Goal: Find specific page/section: Find specific page/section

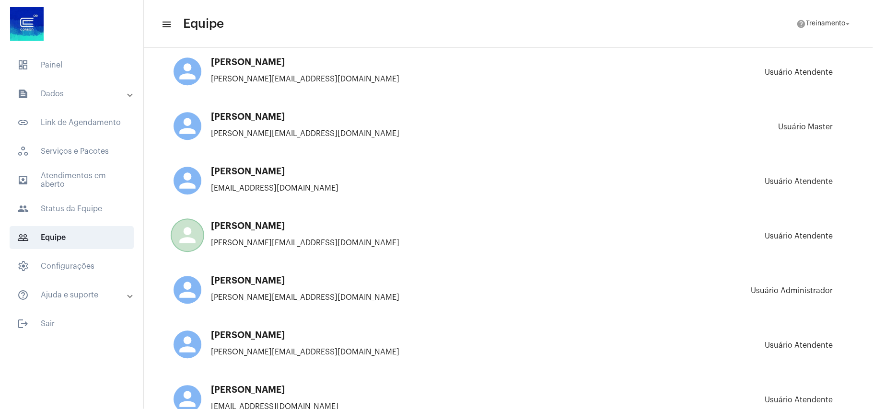
scroll to position [1789, 0]
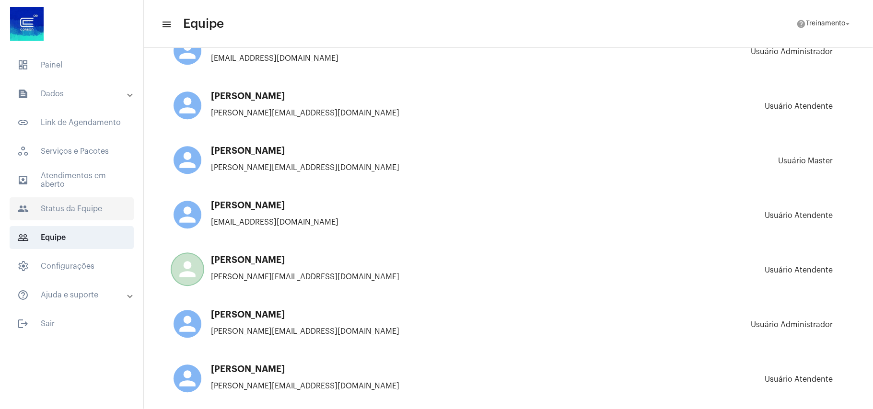
click at [68, 207] on span "people Status da Equipe" at bounding box center [72, 208] width 124 height 23
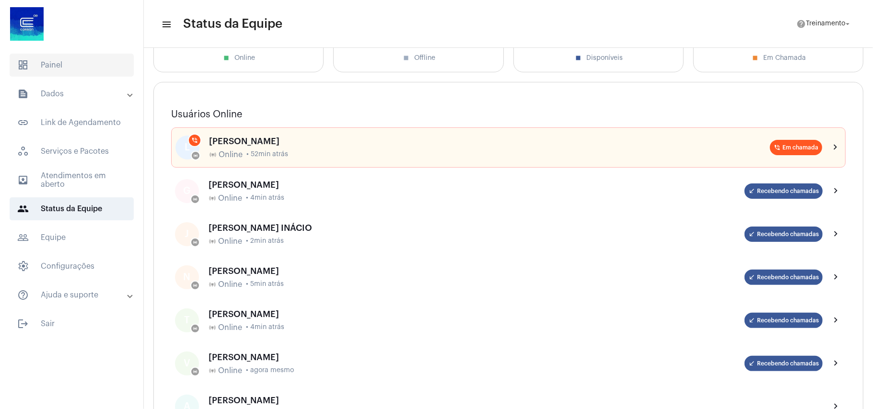
click at [57, 64] on span "dashboard Painel" at bounding box center [72, 65] width 124 height 23
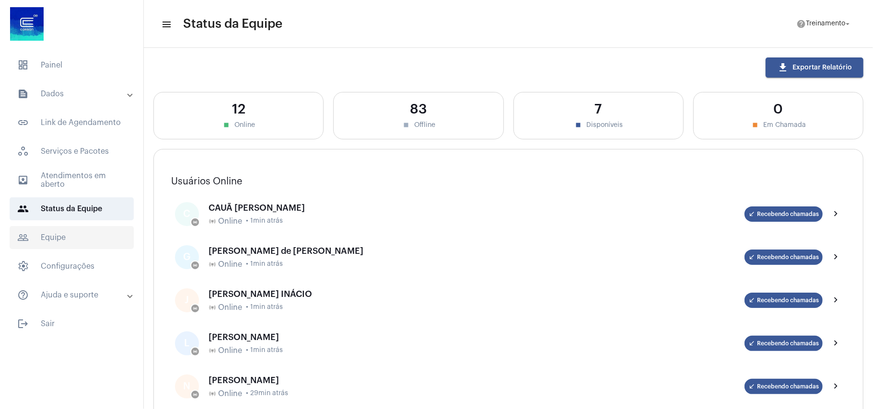
click at [52, 235] on span "people_outline Equipe" at bounding box center [72, 237] width 124 height 23
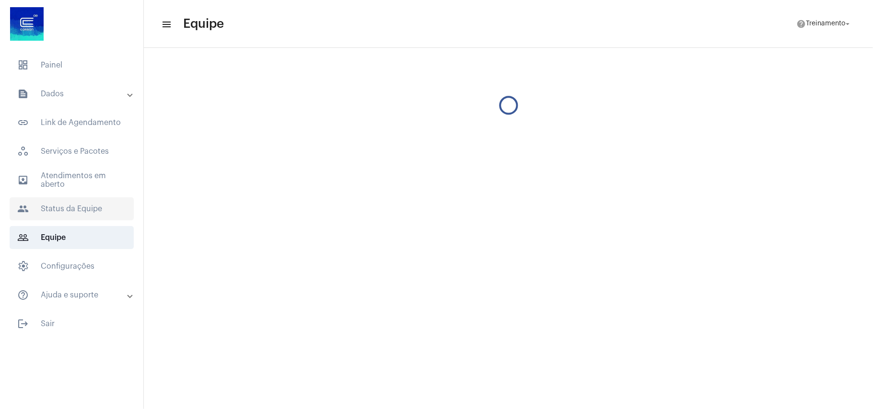
click at [68, 205] on span "people Status da Equipe" at bounding box center [72, 208] width 124 height 23
